Goal: Information Seeking & Learning: Learn about a topic

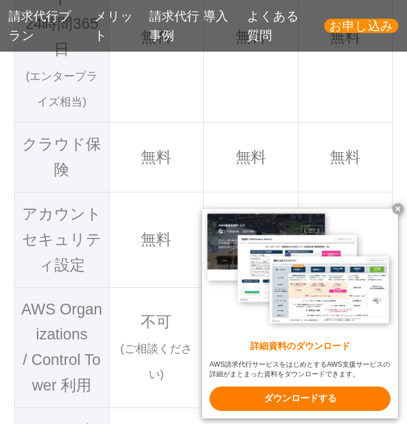
scroll to position [3030, 0]
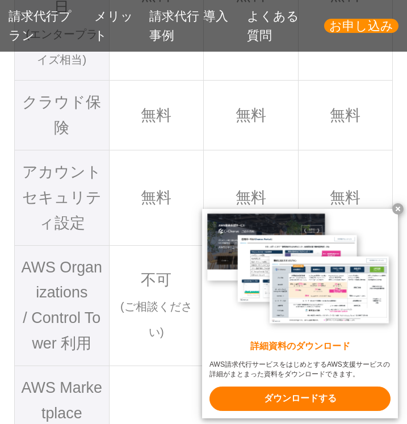
click at [395, 211] on x-t at bounding box center [397, 208] width 11 height 11
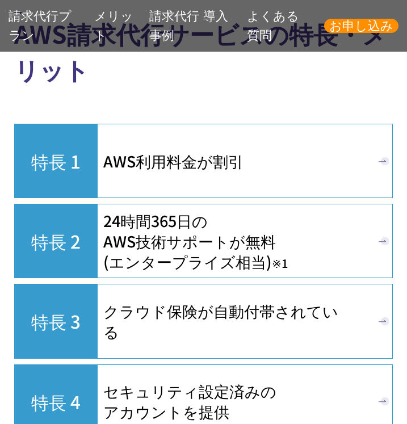
scroll to position [7682, 0]
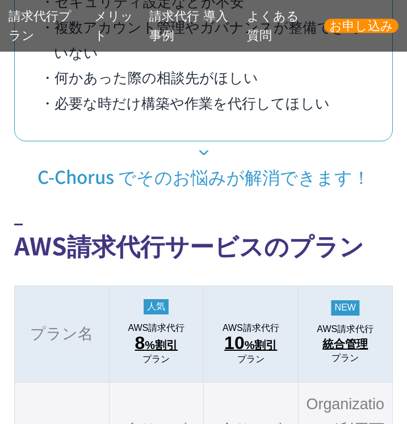
scroll to position [1725, 0]
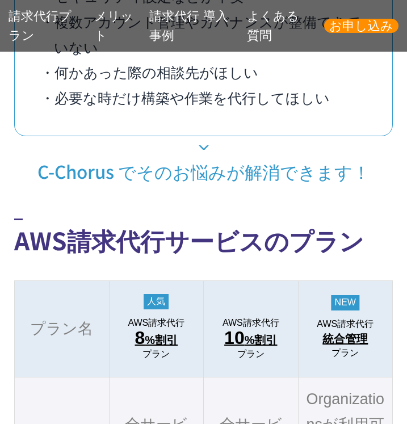
click at [203, 184] on p "C-Chorus でそのお悩みが解消できます！" at bounding box center [203, 160] width 379 height 48
click at [198, 184] on p "C-Chorus でそのお悩みが解消できます！" at bounding box center [203, 160] width 379 height 48
click at [204, 184] on p "C-Chorus でそのお悩みが解消できます！" at bounding box center [203, 160] width 379 height 48
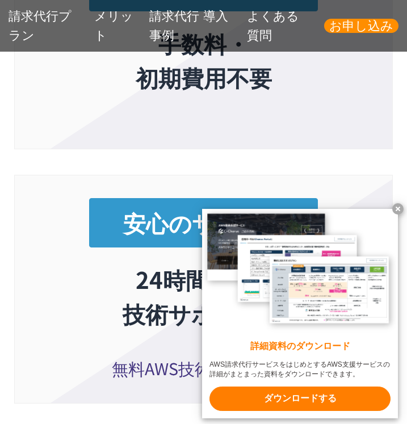
scroll to position [4411, 0]
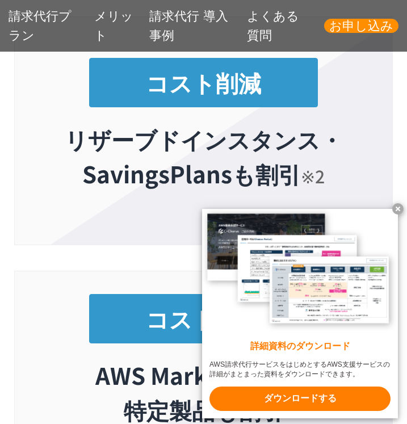
click at [394, 208] on x-t at bounding box center [397, 208] width 11 height 11
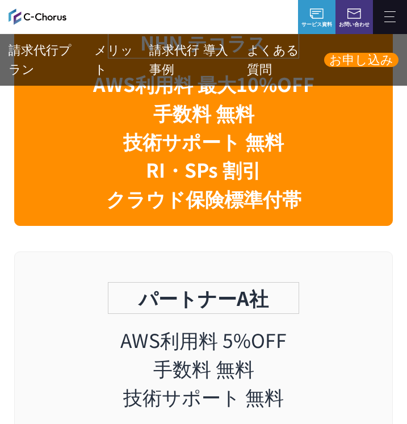
scroll to position [8721, 0]
